Goal: Transaction & Acquisition: Purchase product/service

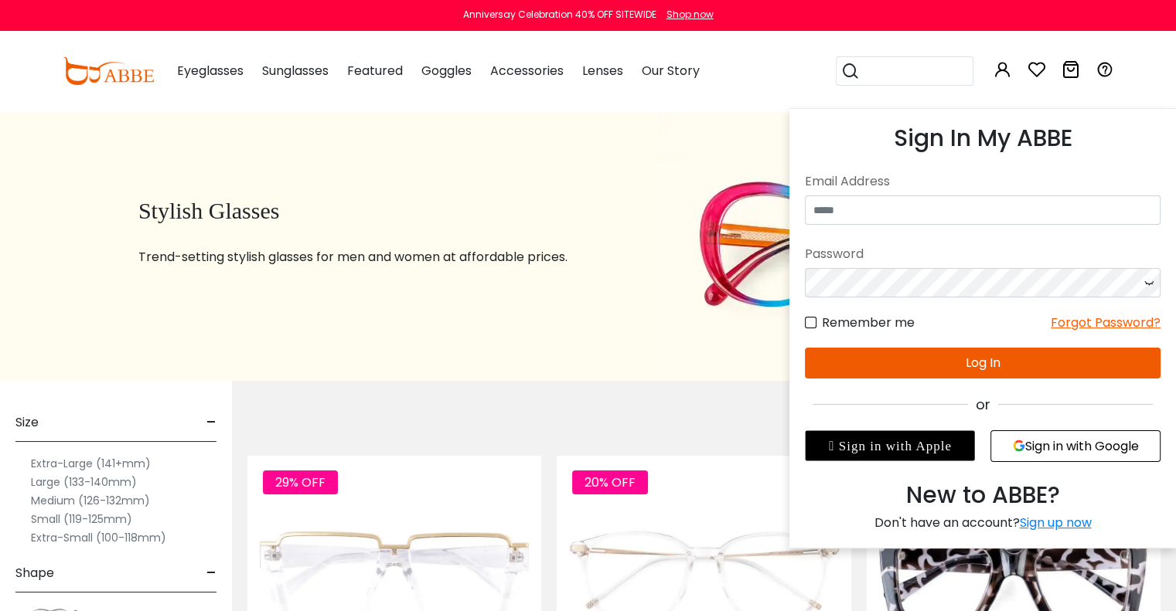
click at [1005, 64] on icon at bounding box center [1002, 69] width 19 height 19
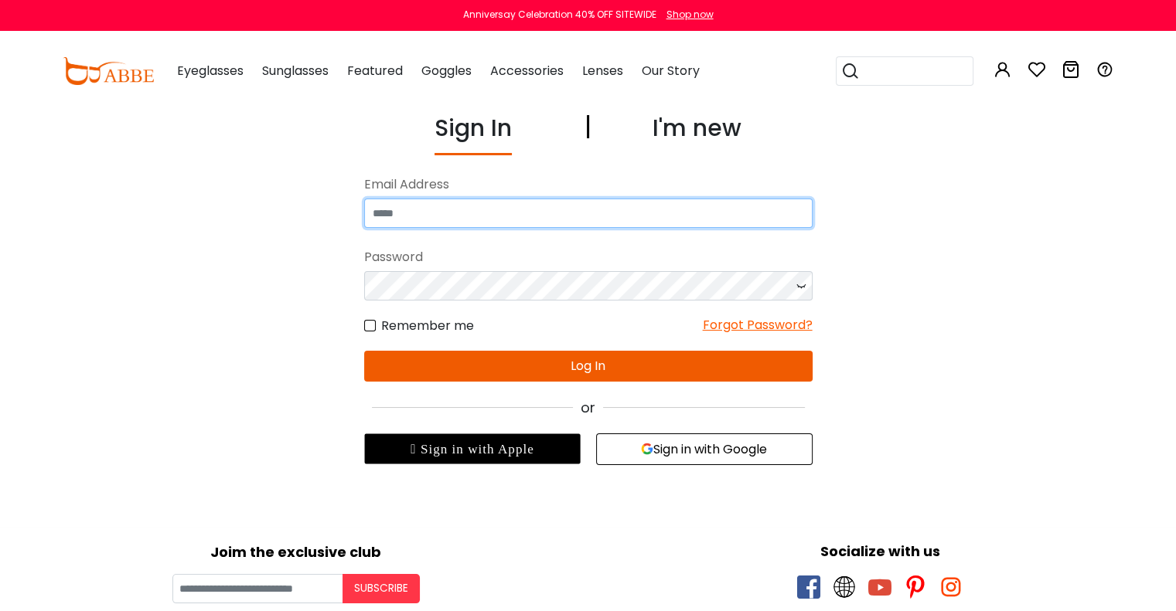
click at [554, 223] on input "email" at bounding box center [588, 213] width 448 height 29
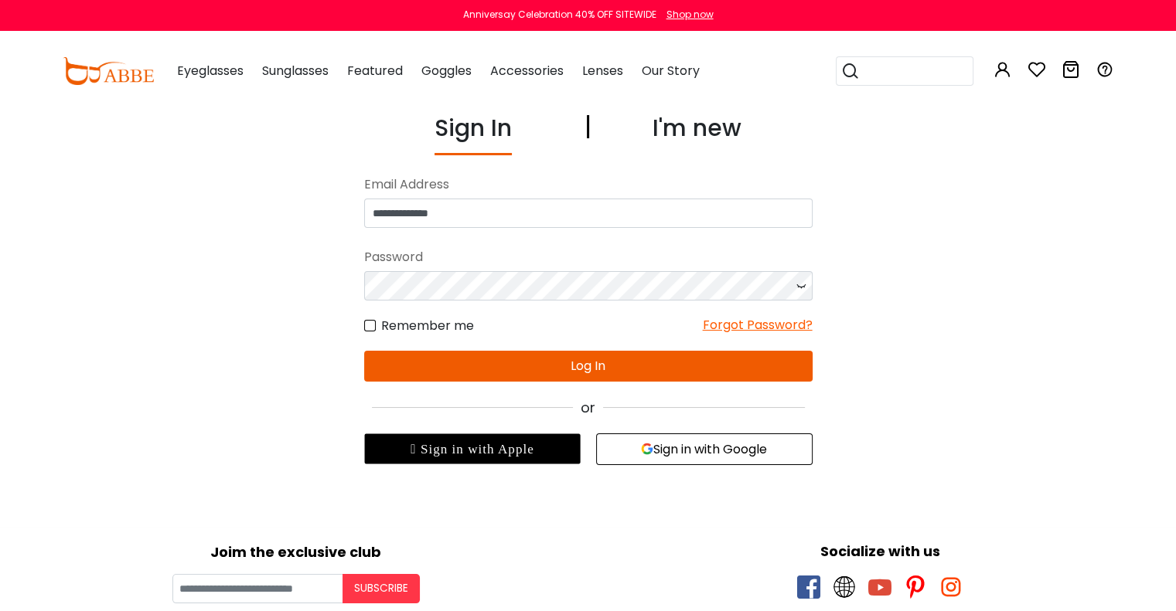
drag, startPoint x: 607, startPoint y: 92, endPoint x: 605, endPoint y: 118, distance: 25.6
click at [608, 92] on button "Later" at bounding box center [621, 99] width 70 height 39
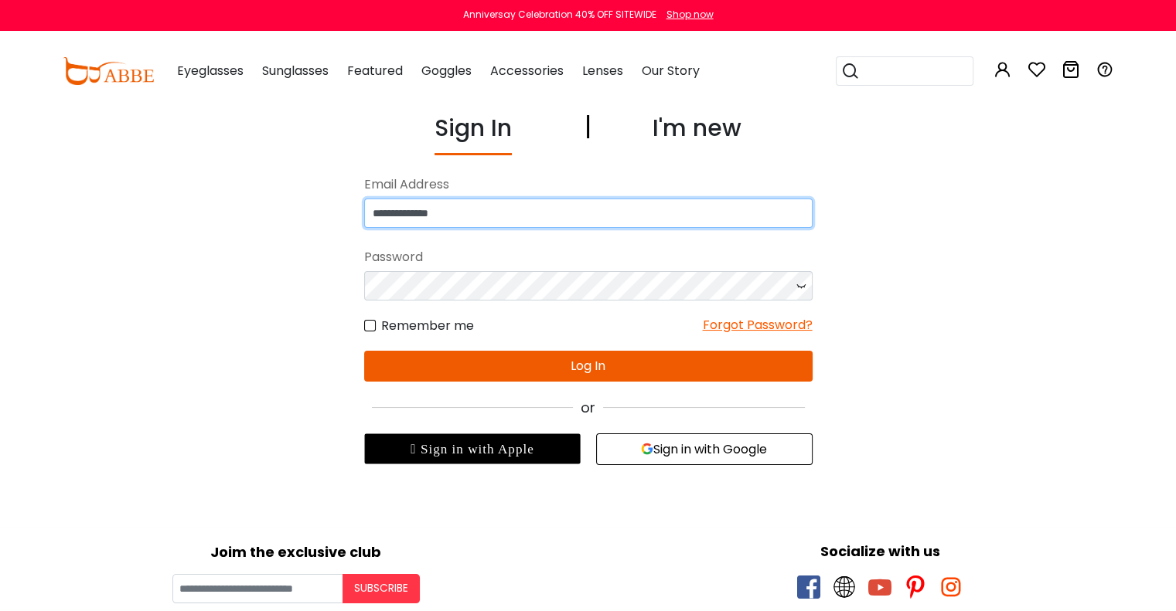
click at [509, 208] on input "**********" at bounding box center [588, 213] width 448 height 29
type input "**********"
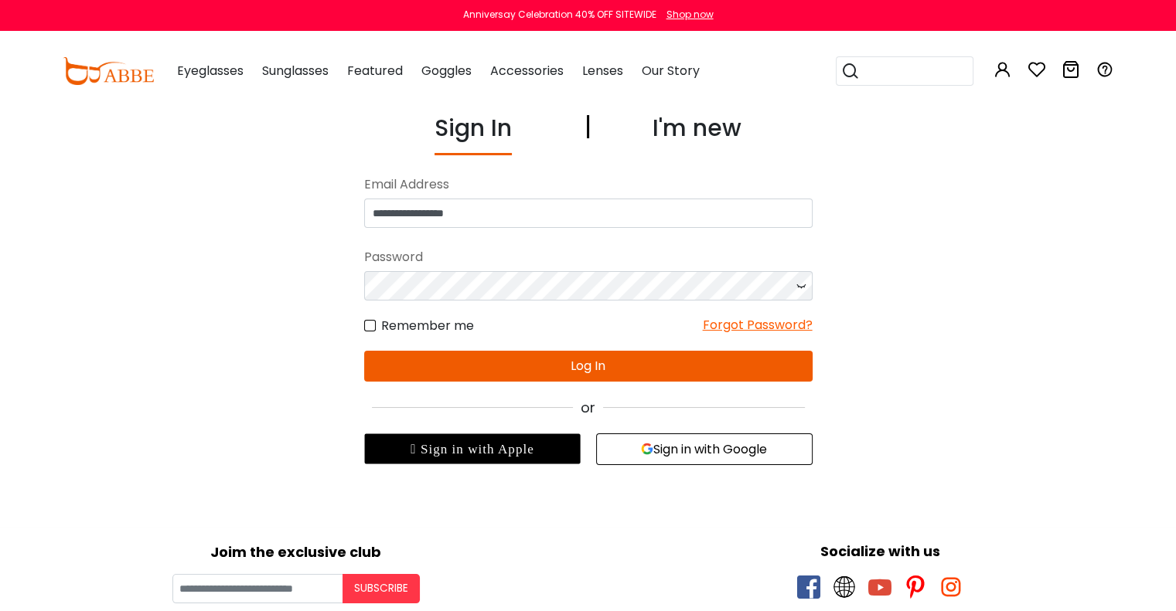
click at [592, 372] on button "Log In" at bounding box center [588, 366] width 448 height 31
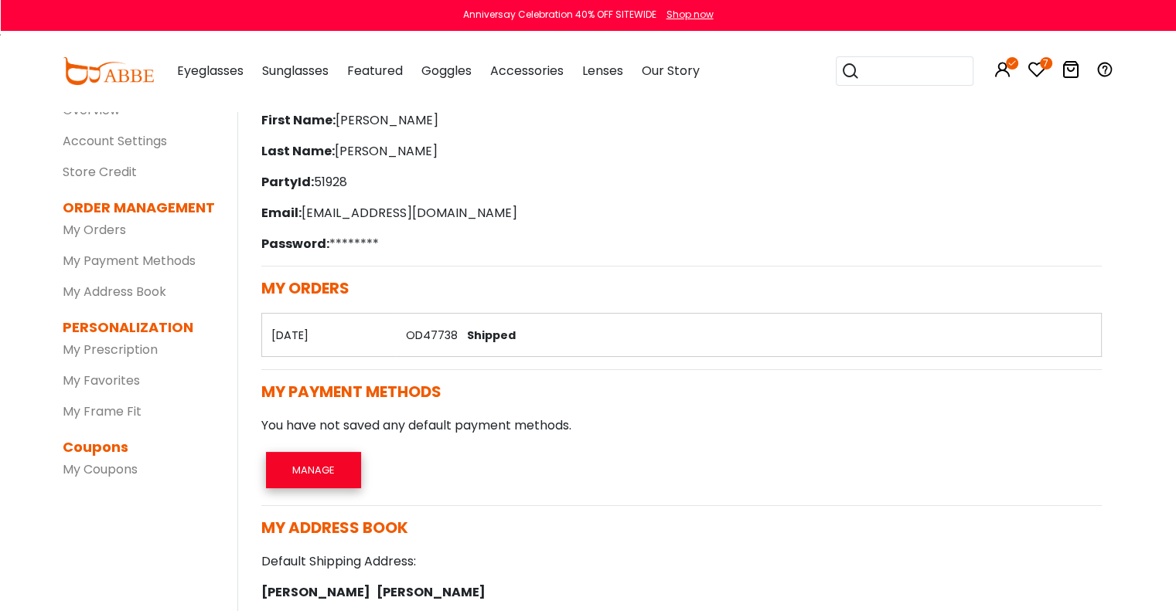
scroll to position [117, 0]
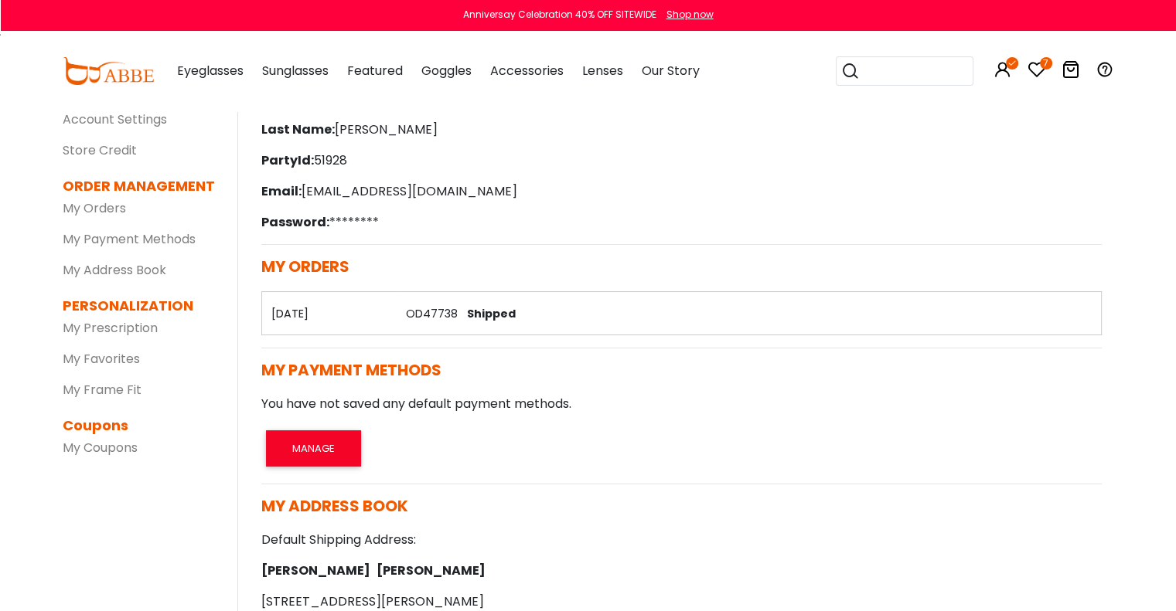
click at [439, 310] on link "OD47738" at bounding box center [431, 313] width 52 height 15
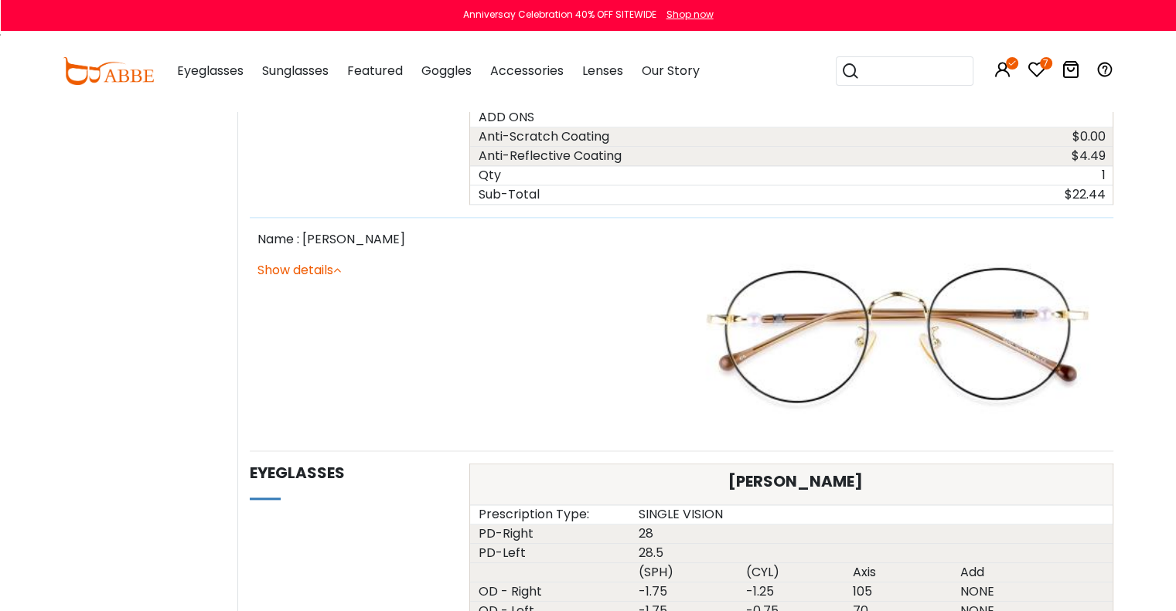
scroll to position [1811, 0]
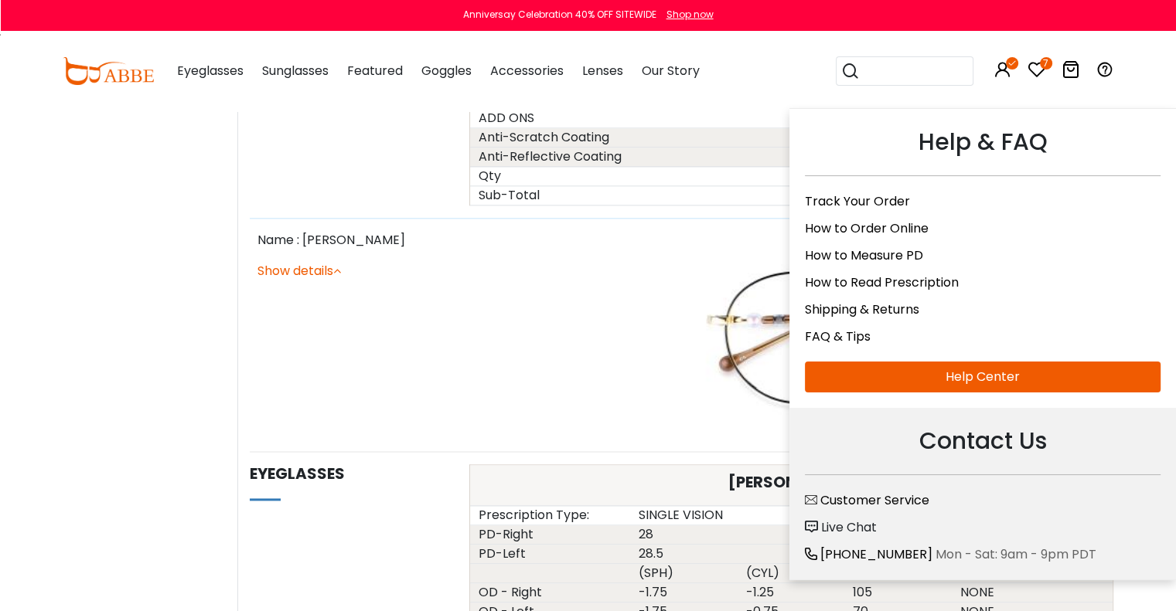
click at [996, 371] on link "Help Center" at bounding box center [983, 377] width 356 height 31
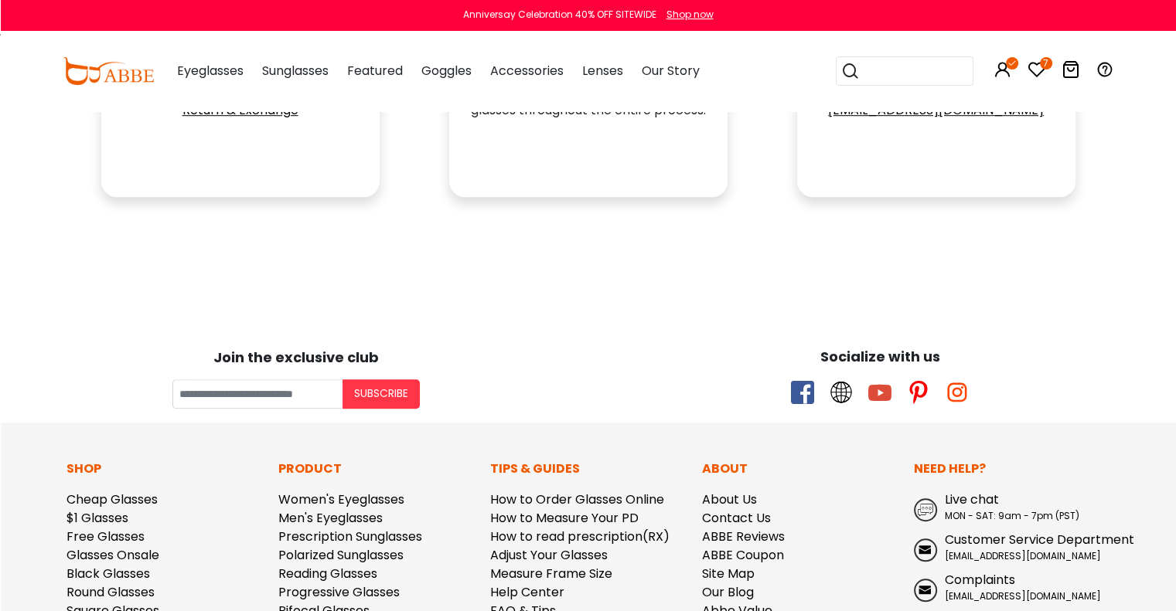
scroll to position [1109, 0]
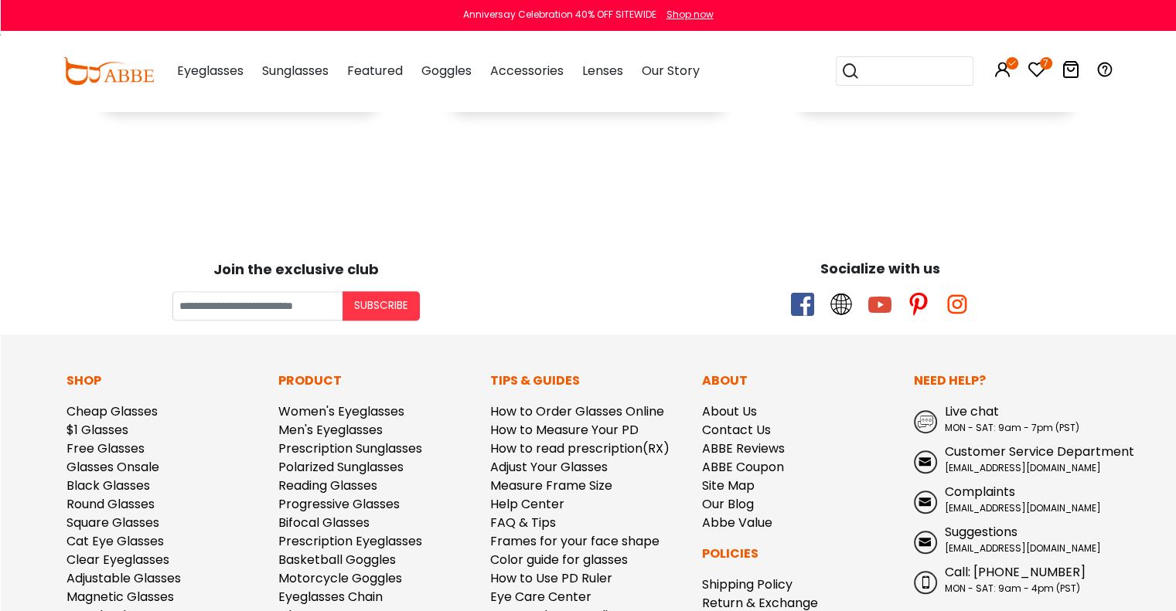
click at [929, 416] on span at bounding box center [925, 422] width 15 height 12
click at [1036, 66] on icon at bounding box center [1036, 69] width 19 height 19
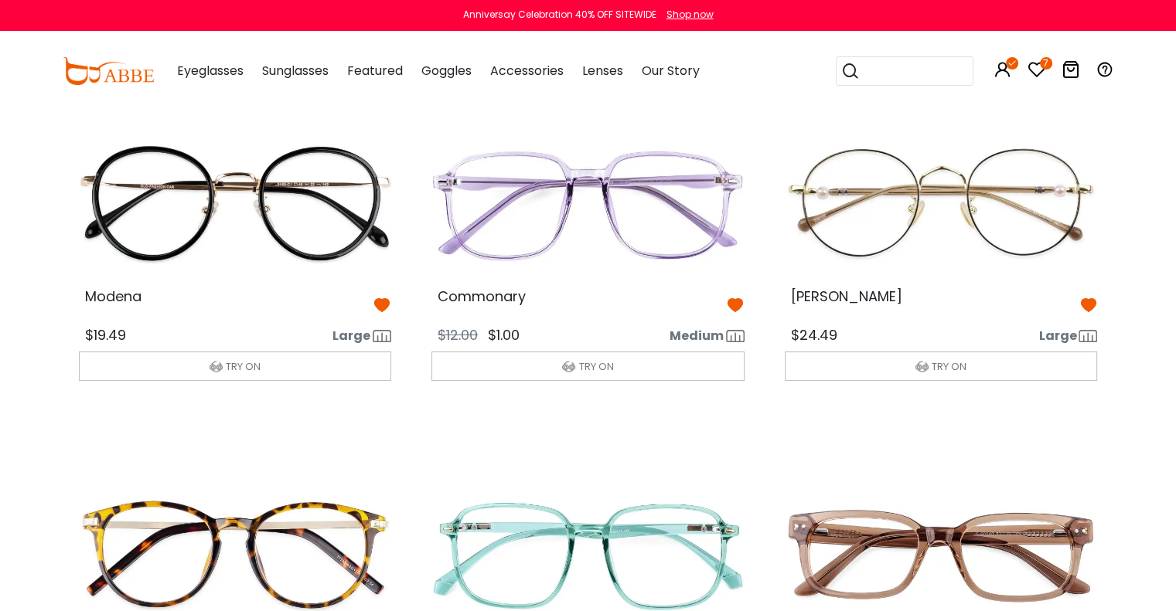
scroll to position [90, 0]
click at [659, 236] on img at bounding box center [588, 204] width 338 height 169
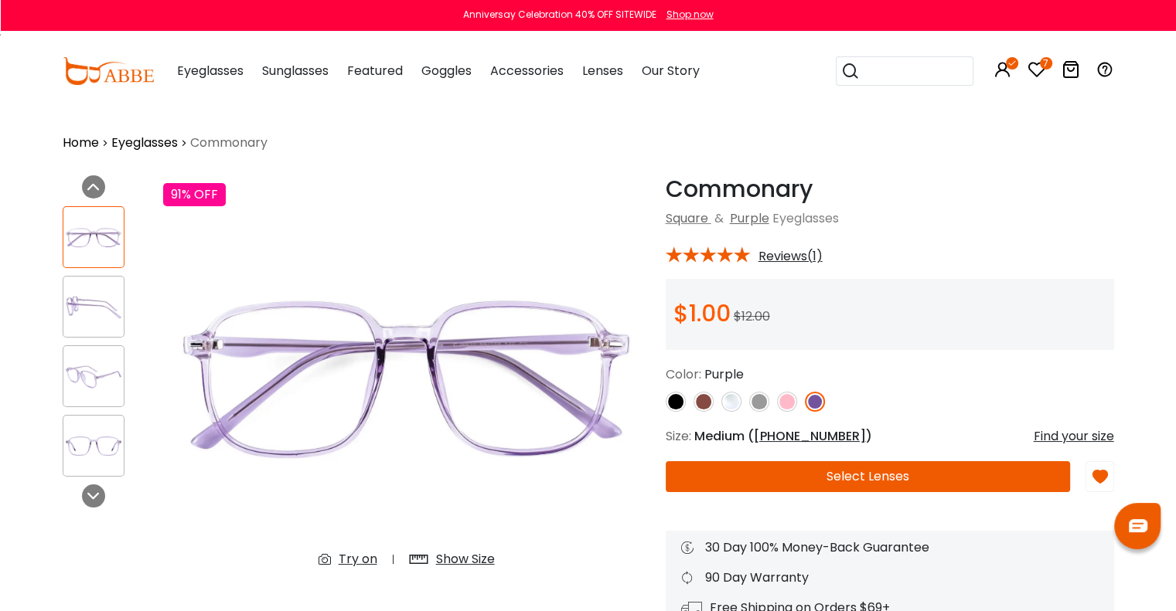
scroll to position [5, 0]
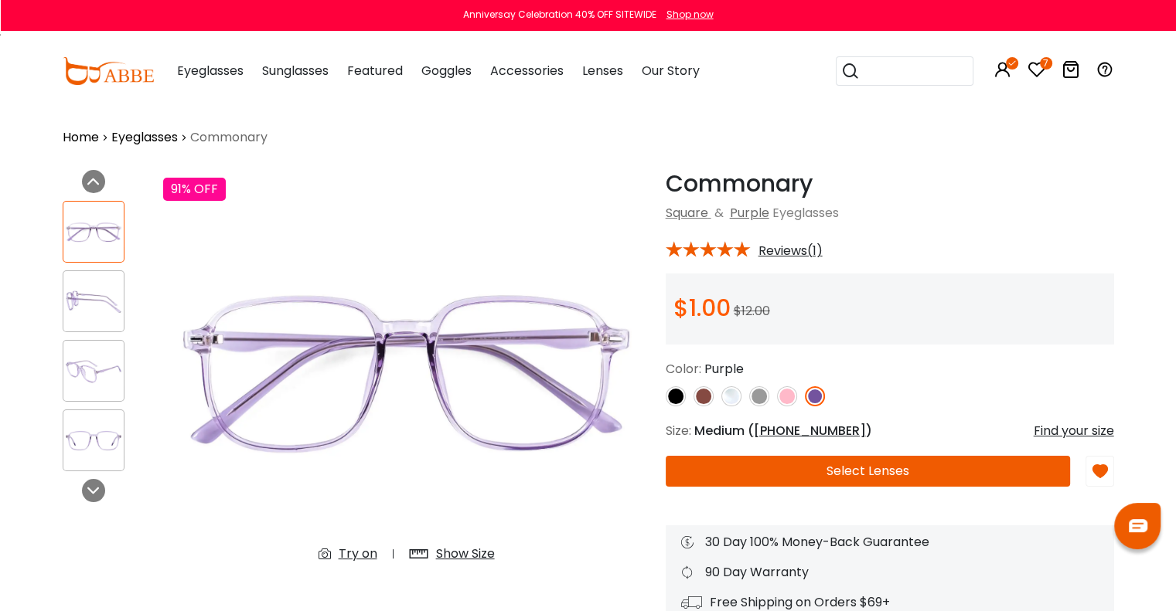
click at [686, 14] on div "Shop now" at bounding box center [689, 15] width 47 height 14
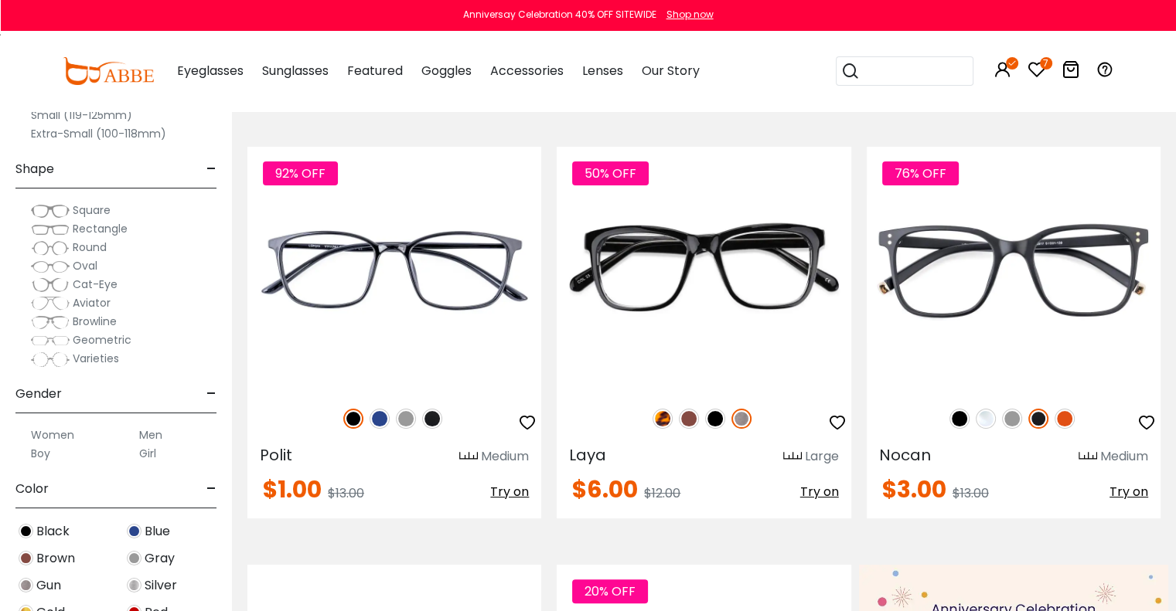
scroll to position [300, 0]
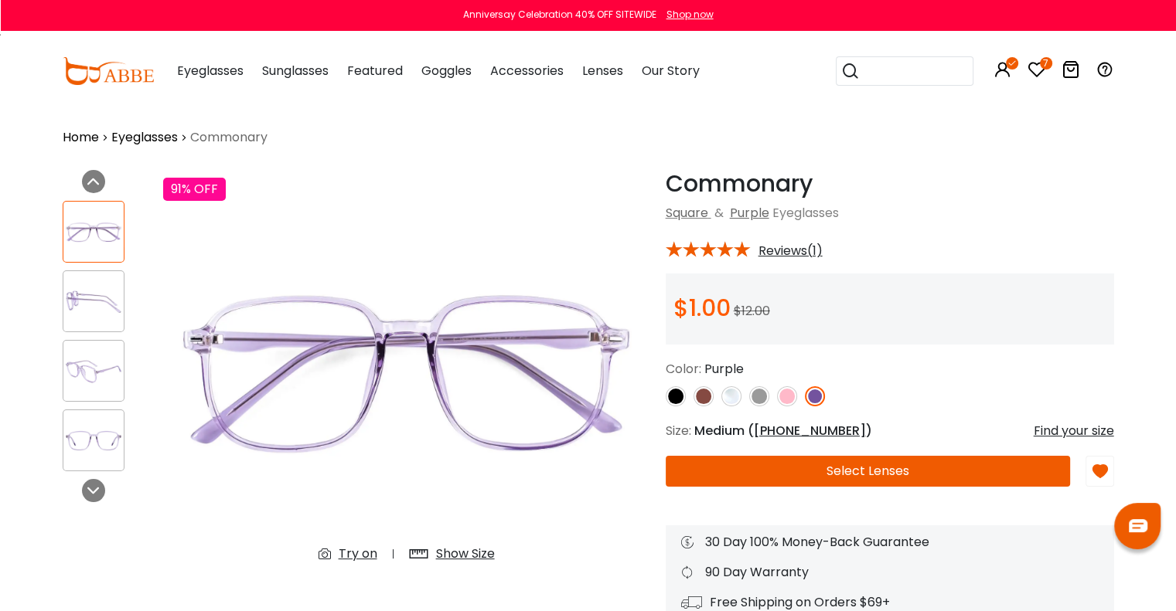
scroll to position [127, 0]
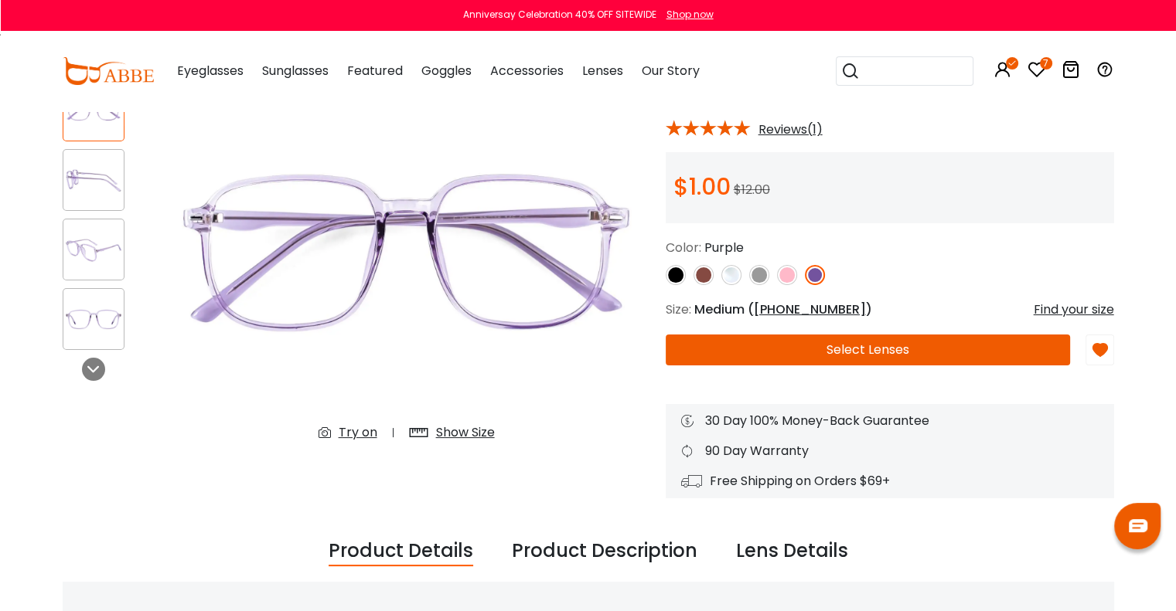
click at [702, 278] on img at bounding box center [703, 275] width 20 height 20
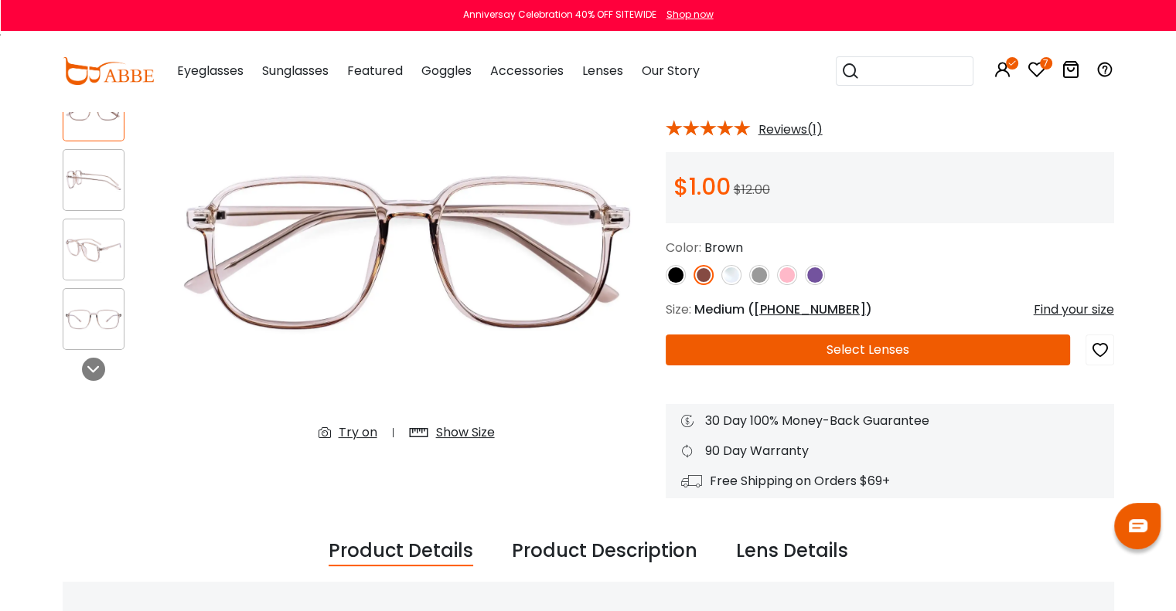
click at [829, 356] on button "Select Lenses" at bounding box center [868, 350] width 405 height 31
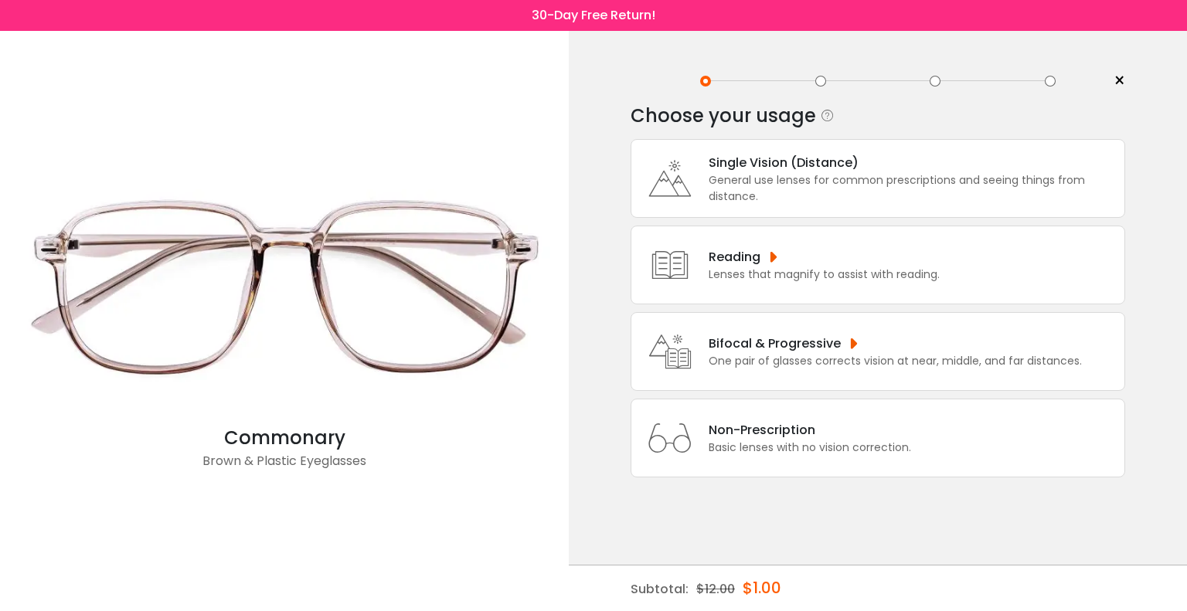
drag, startPoint x: 846, startPoint y: 451, endPoint x: 784, endPoint y: 438, distance: 63.4
click at [784, 438] on div "Non-Prescription" at bounding box center [810, 430] width 203 height 19
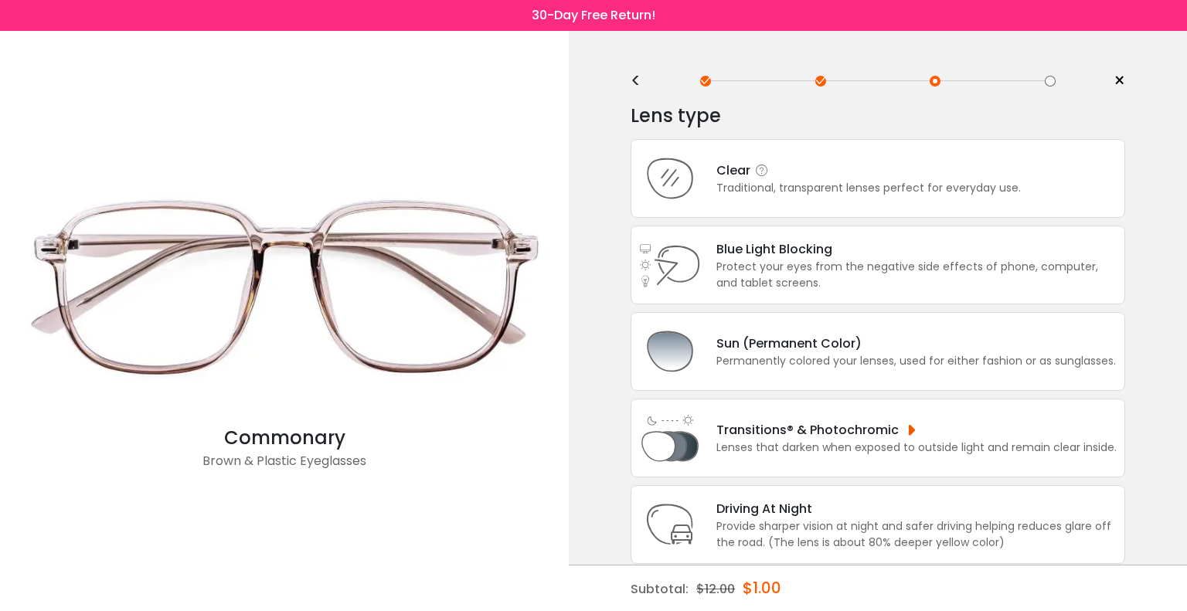
click at [786, 175] on div "Clear" at bounding box center [869, 170] width 305 height 19
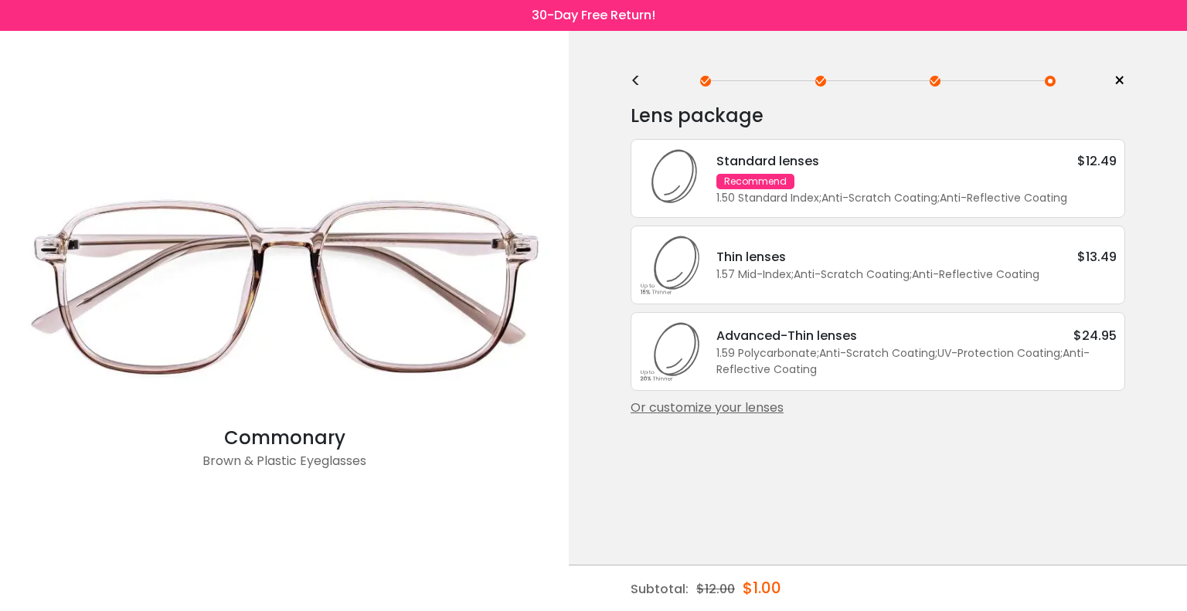
click at [759, 411] on div "Or customize your lenses" at bounding box center [878, 408] width 495 height 19
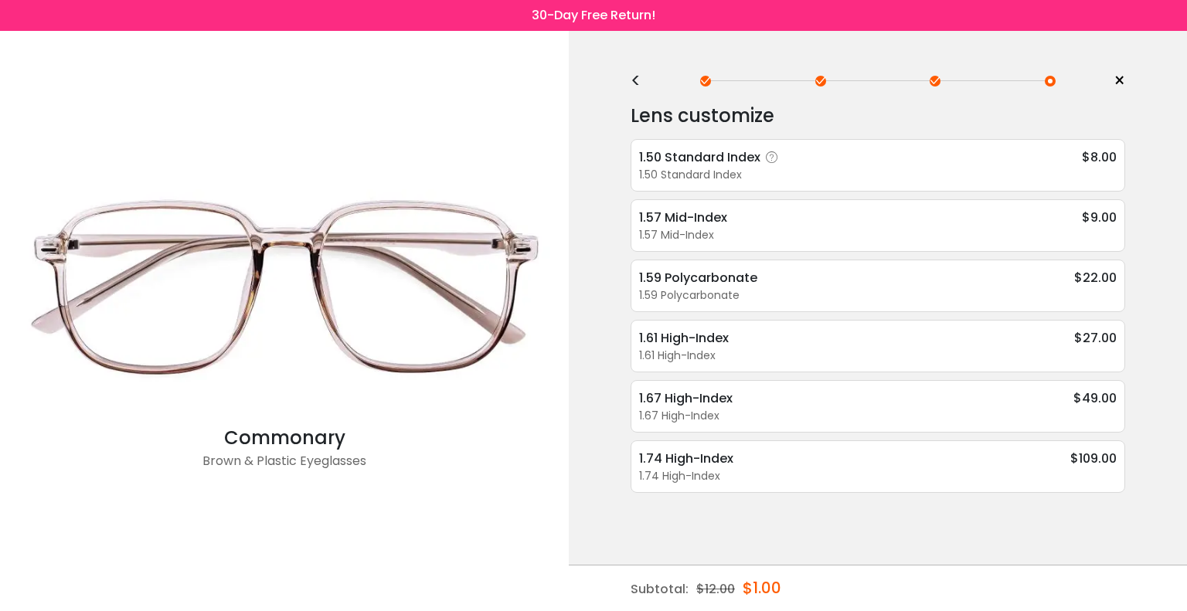
click at [847, 176] on div "1.50 Standard Index" at bounding box center [878, 175] width 478 height 16
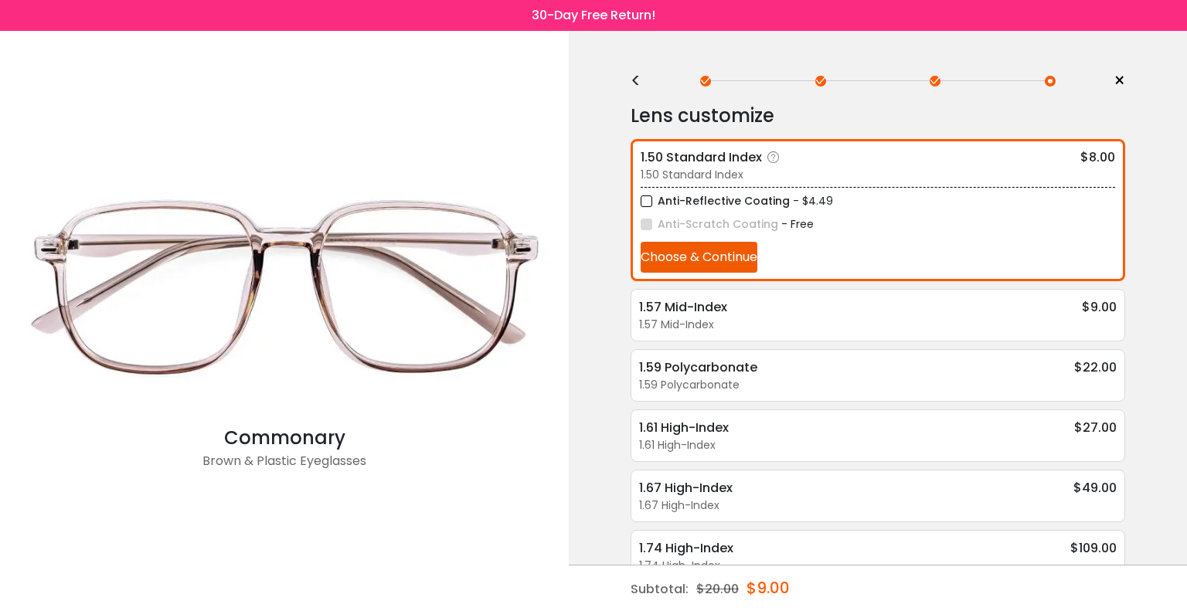
click at [742, 247] on button "Choose & Continue" at bounding box center [699, 257] width 117 height 31
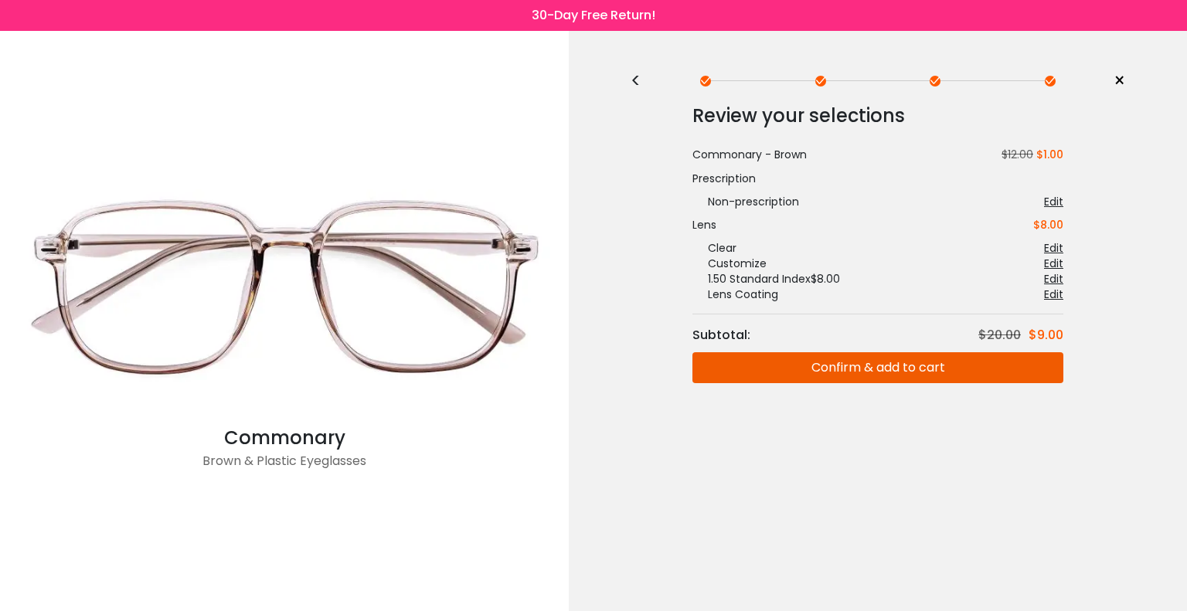
click at [921, 368] on button "Confirm & add to cart" at bounding box center [878, 368] width 371 height 31
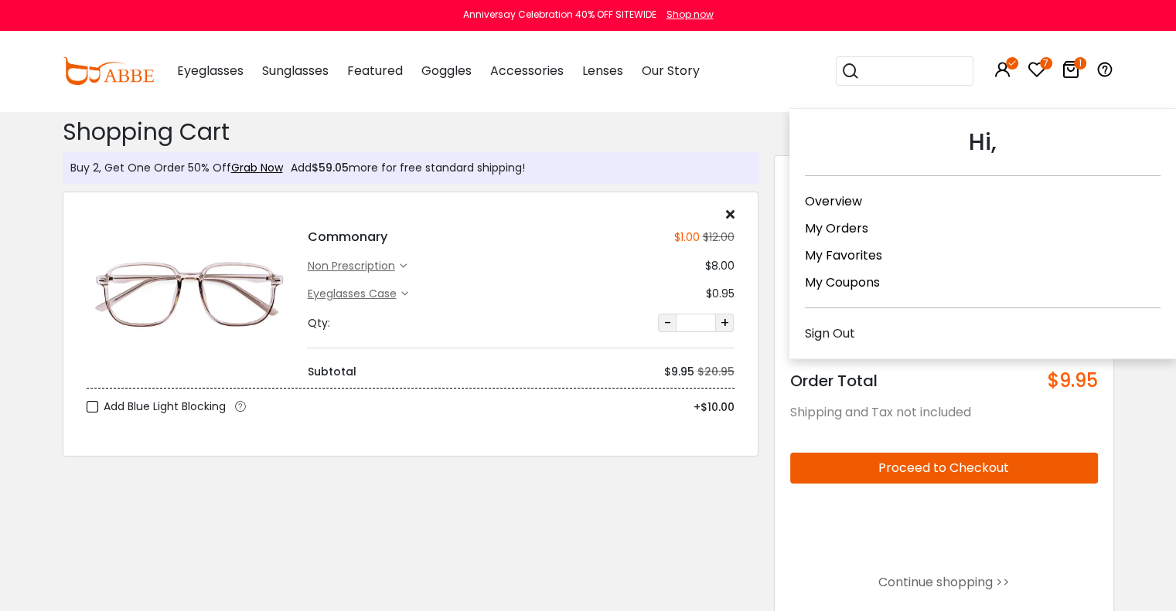
click at [1002, 68] on icon at bounding box center [1002, 69] width 19 height 19
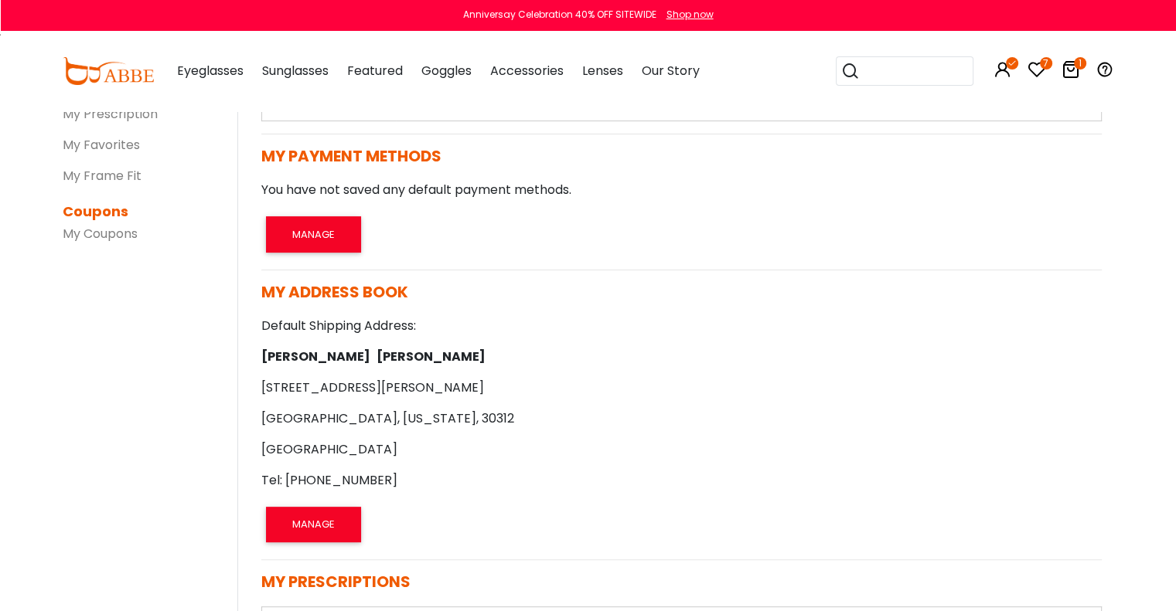
scroll to position [330, 0]
click at [1034, 66] on icon at bounding box center [1036, 69] width 19 height 19
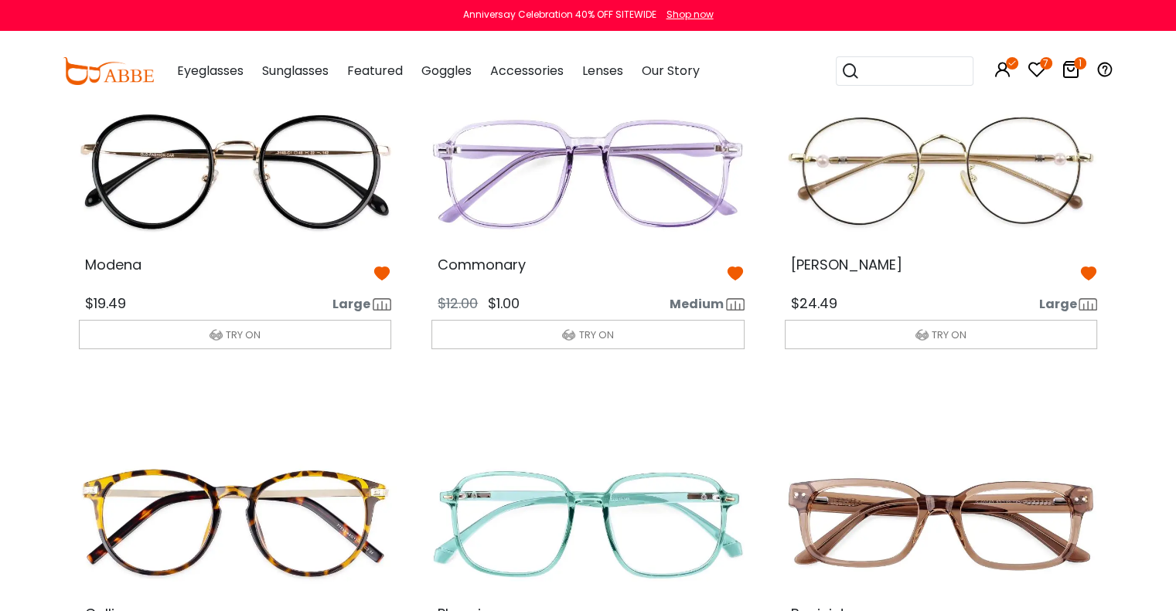
scroll to position [120, 0]
click at [1014, 195] on img at bounding box center [941, 174] width 338 height 169
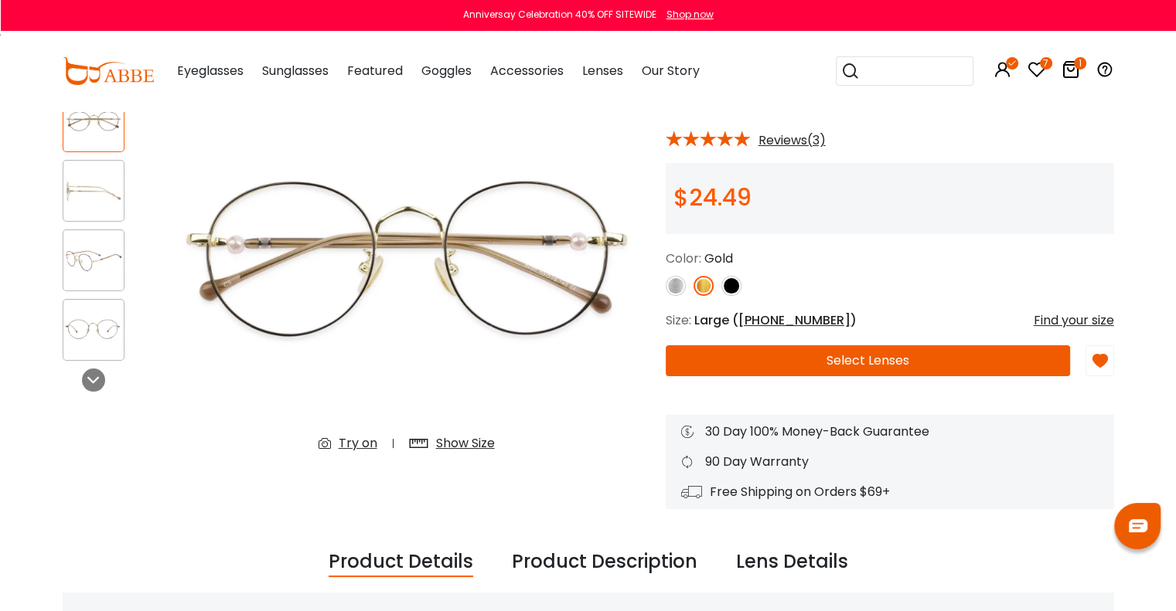
scroll to position [117, 0]
click at [903, 358] on button "Select Lenses" at bounding box center [868, 360] width 405 height 31
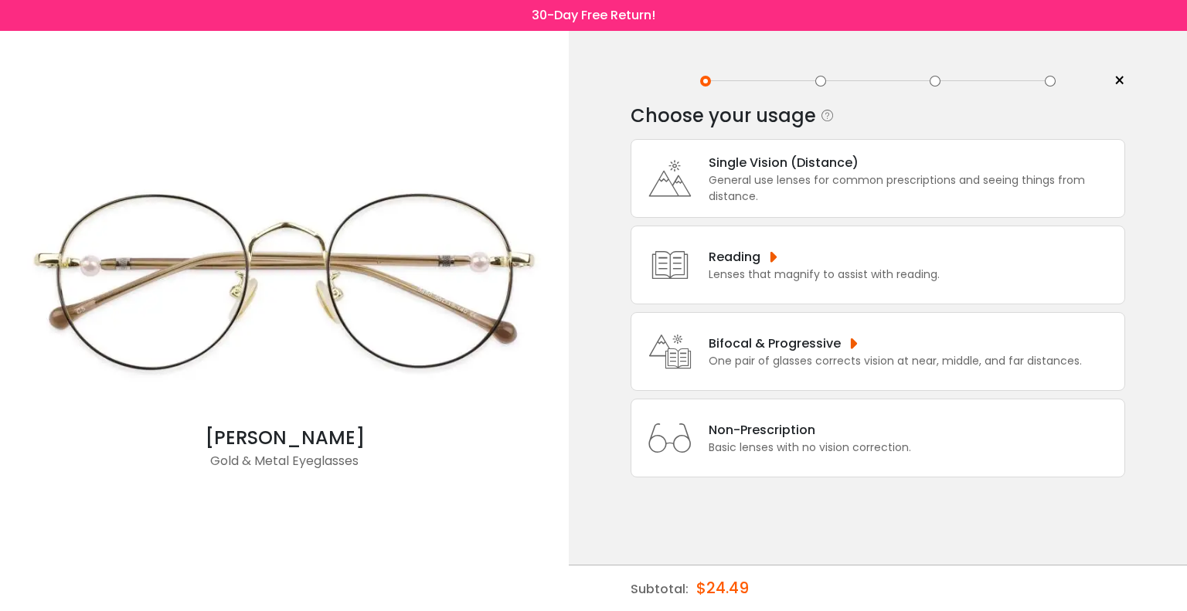
click at [826, 461] on div "Non-Prescription Basic lenses with no vision correction." at bounding box center [878, 438] width 495 height 79
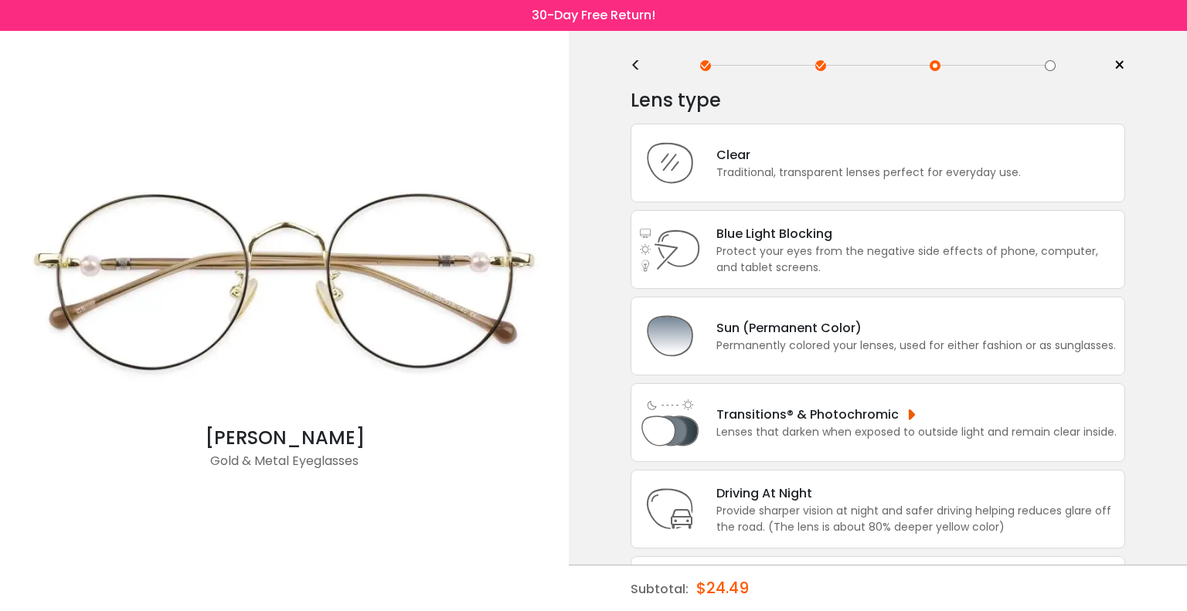
scroll to position [15, 0]
